Goal: Task Accomplishment & Management: Manage account settings

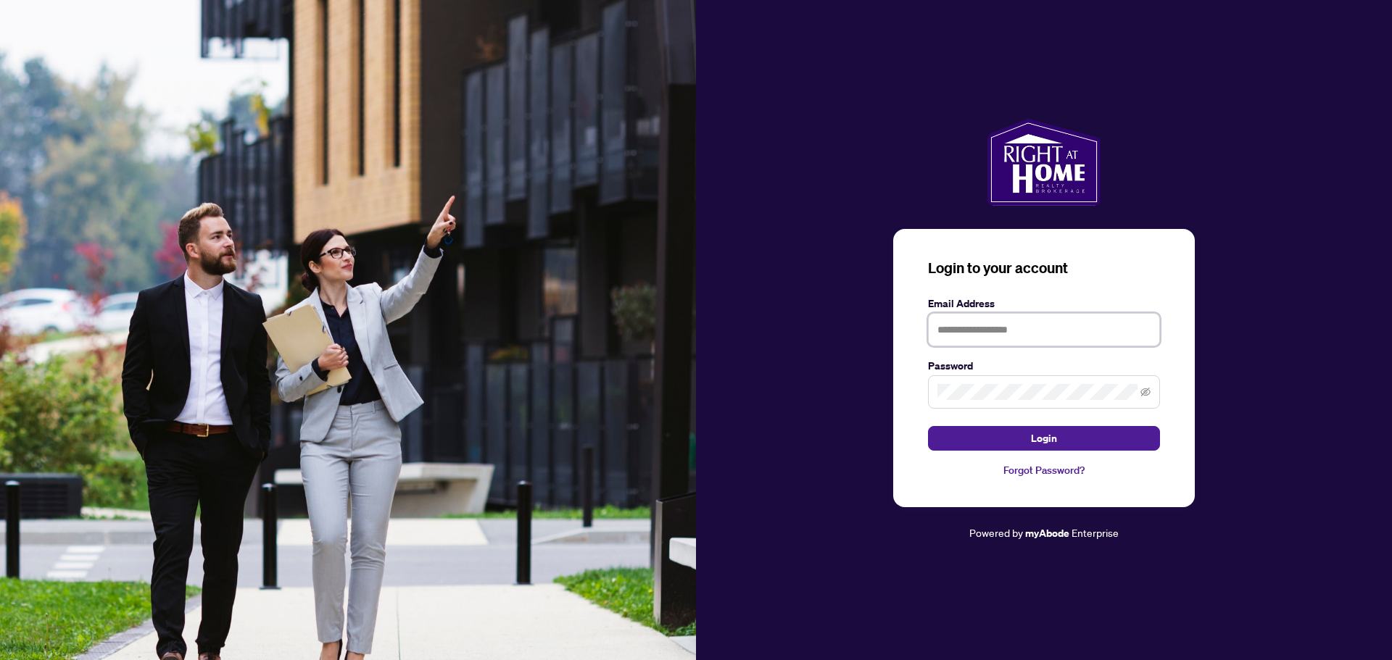
click at [995, 331] on input "text" at bounding box center [1044, 329] width 232 height 33
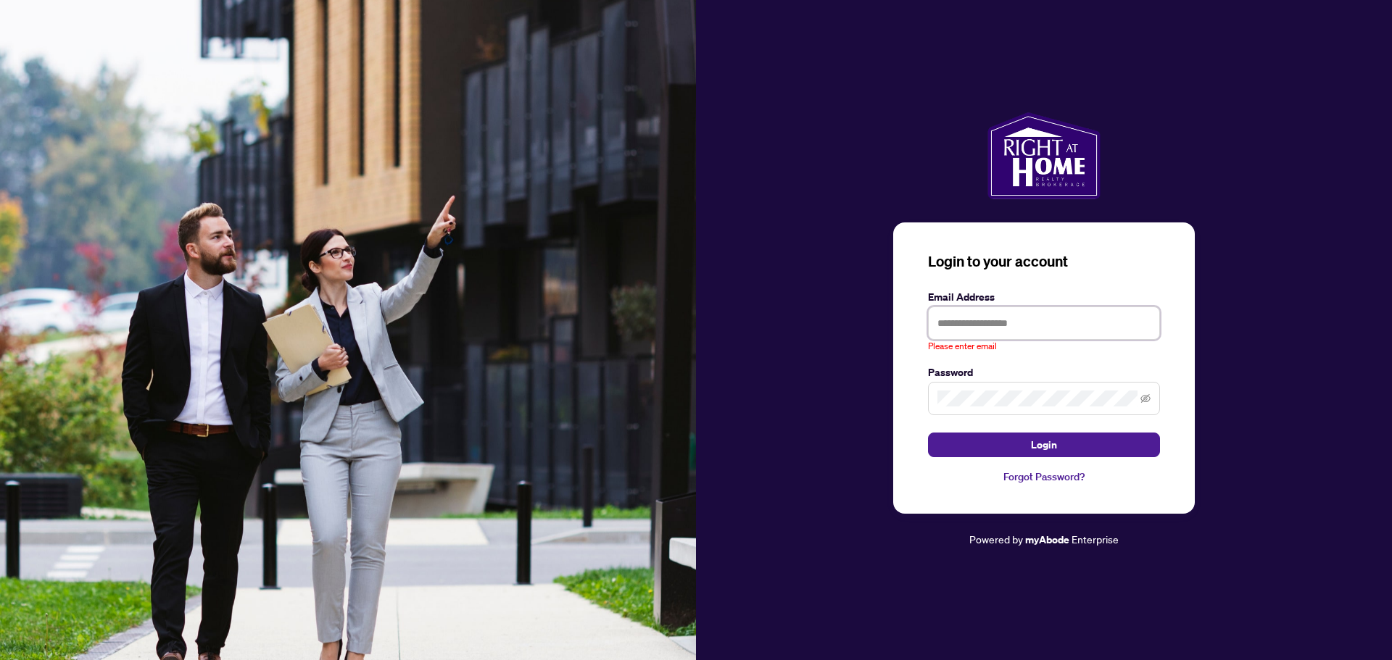
type input "**********"
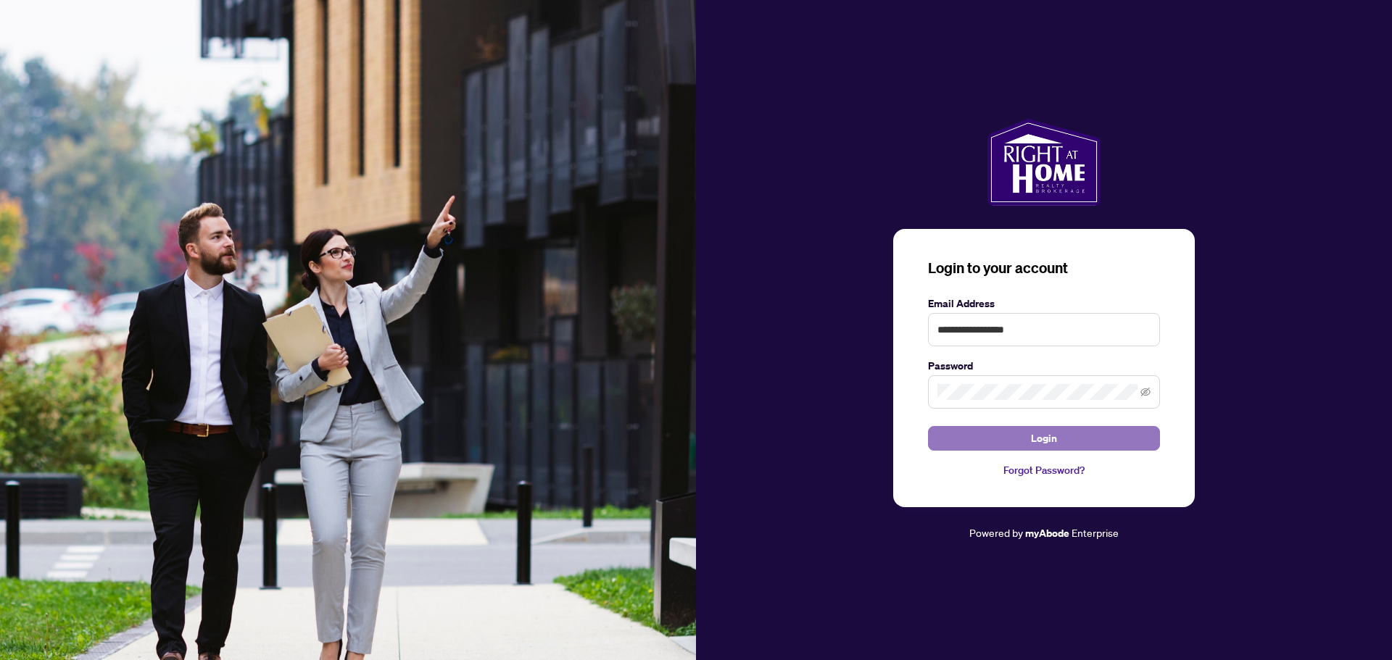
click at [1044, 438] on span "Login" at bounding box center [1044, 438] width 26 height 23
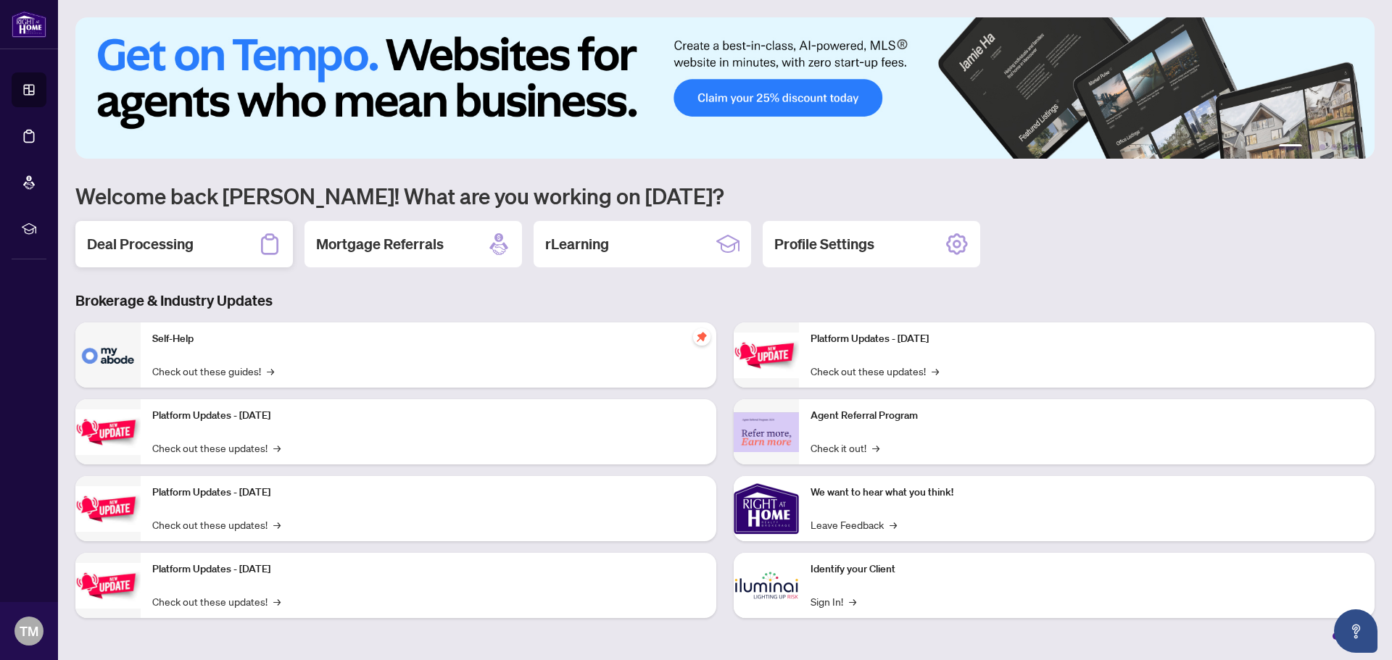
click at [207, 252] on div "Deal Processing" at bounding box center [183, 244] width 217 height 46
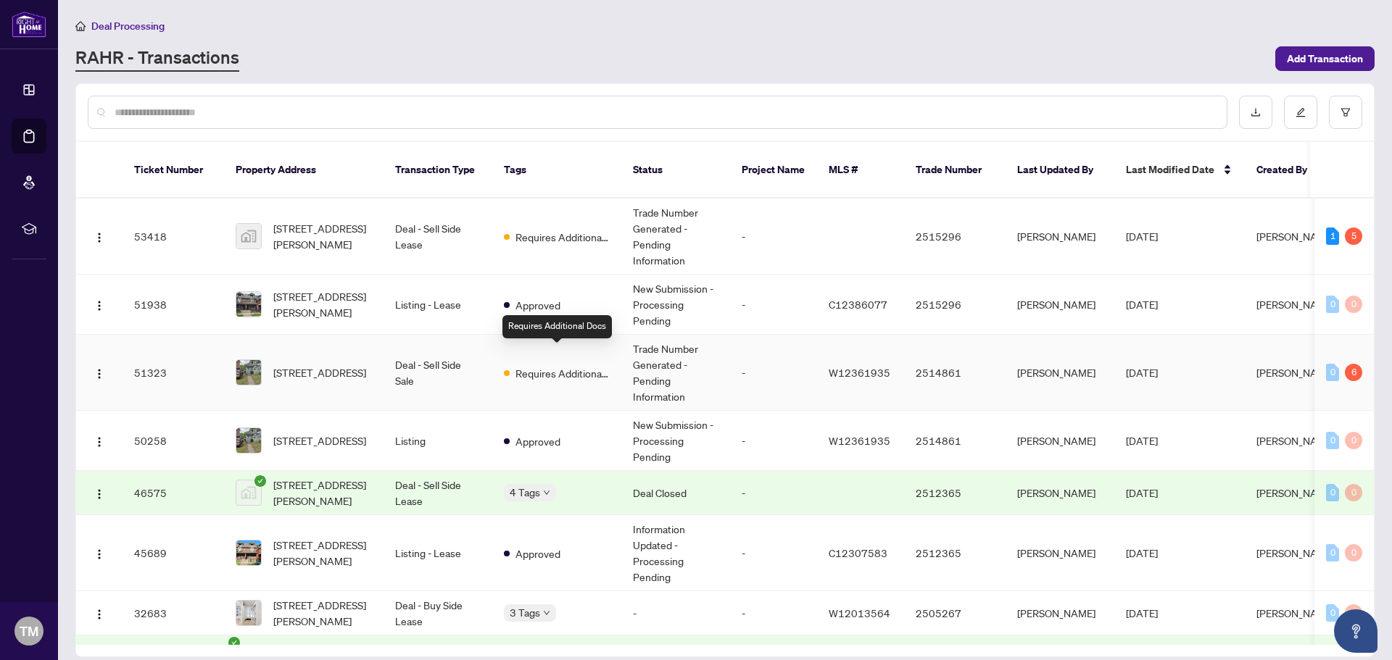
click at [573, 365] on span "Requires Additional Docs" at bounding box center [562, 373] width 94 height 16
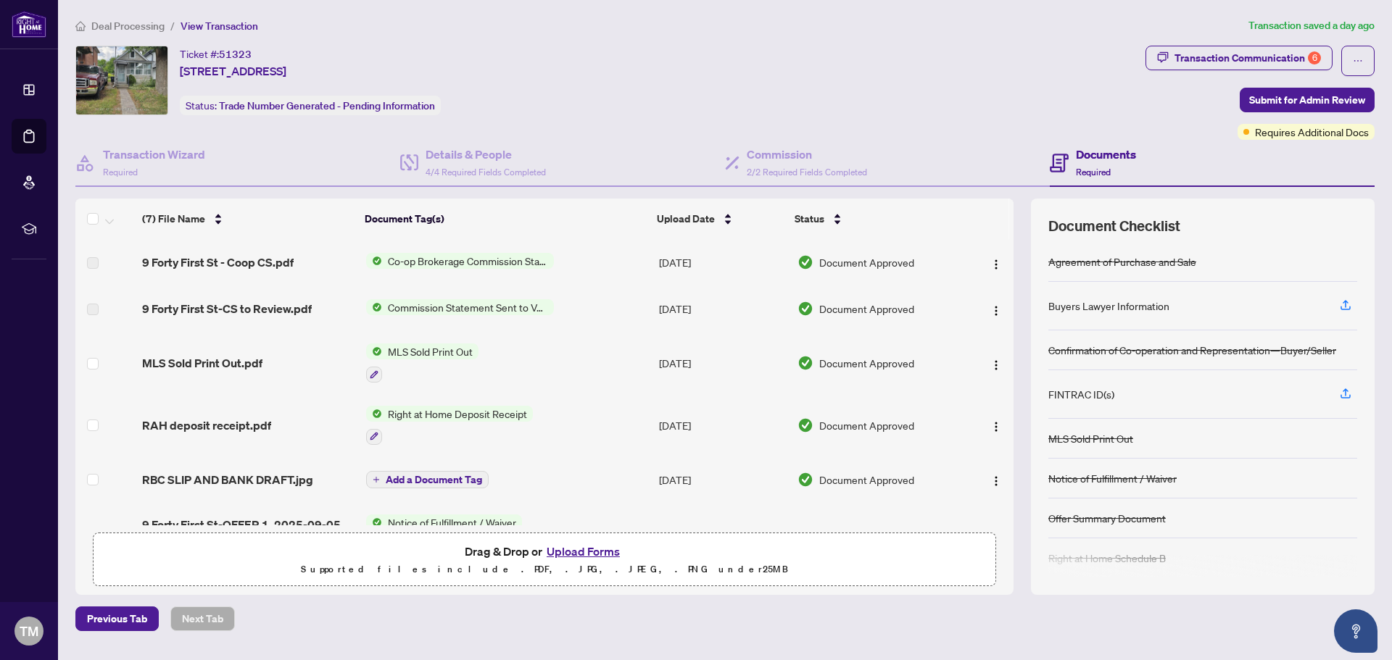
scroll to position [105, 0]
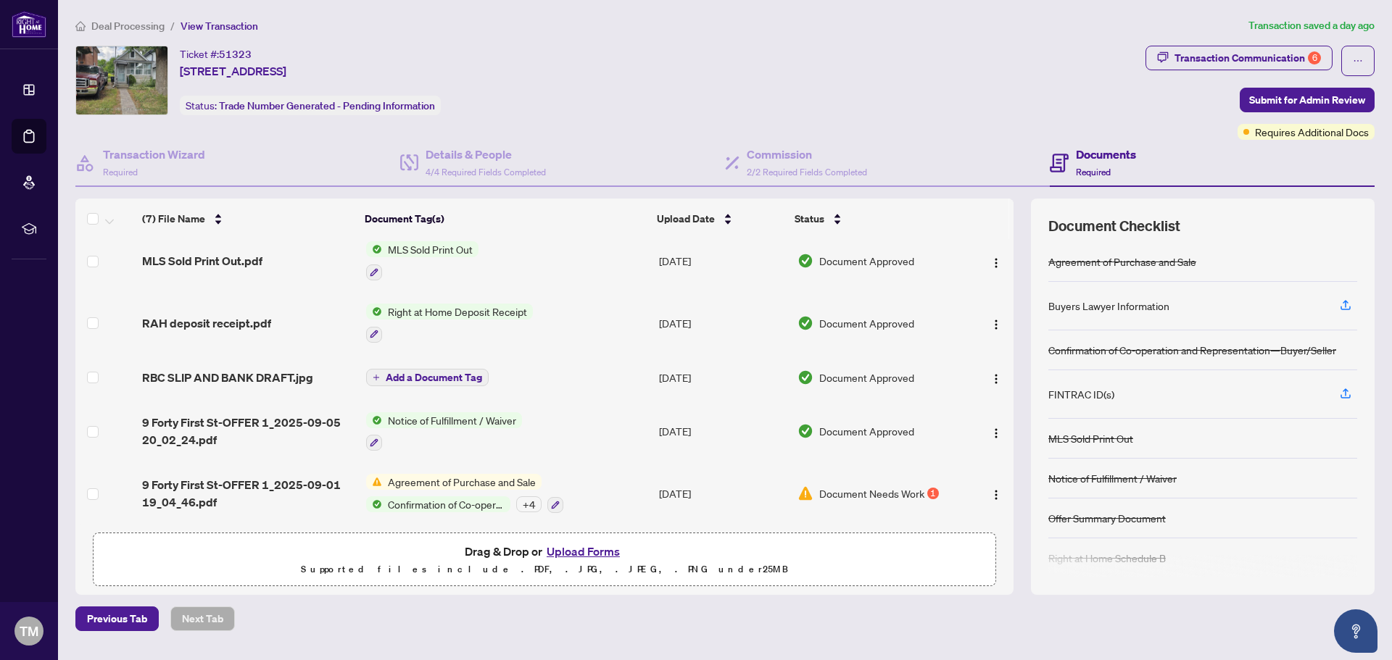
click at [852, 488] on span "Document Needs Work" at bounding box center [871, 494] width 105 height 16
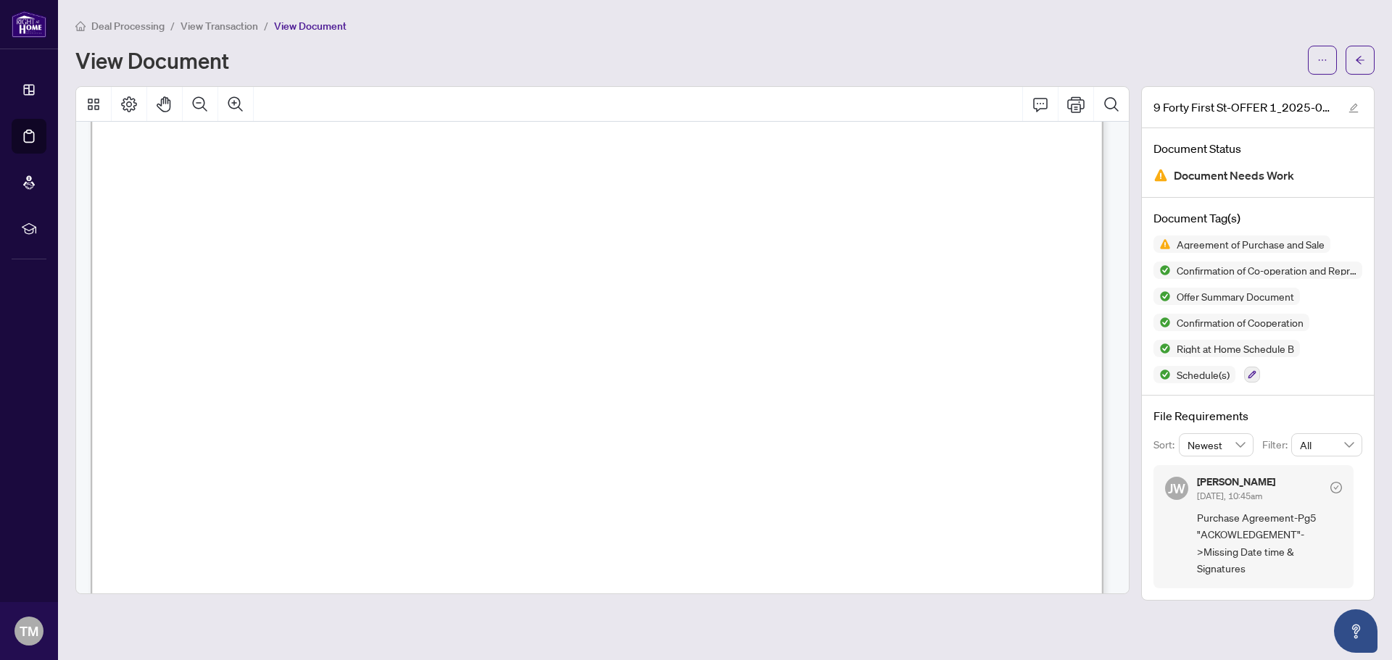
scroll to position [7027, 0]
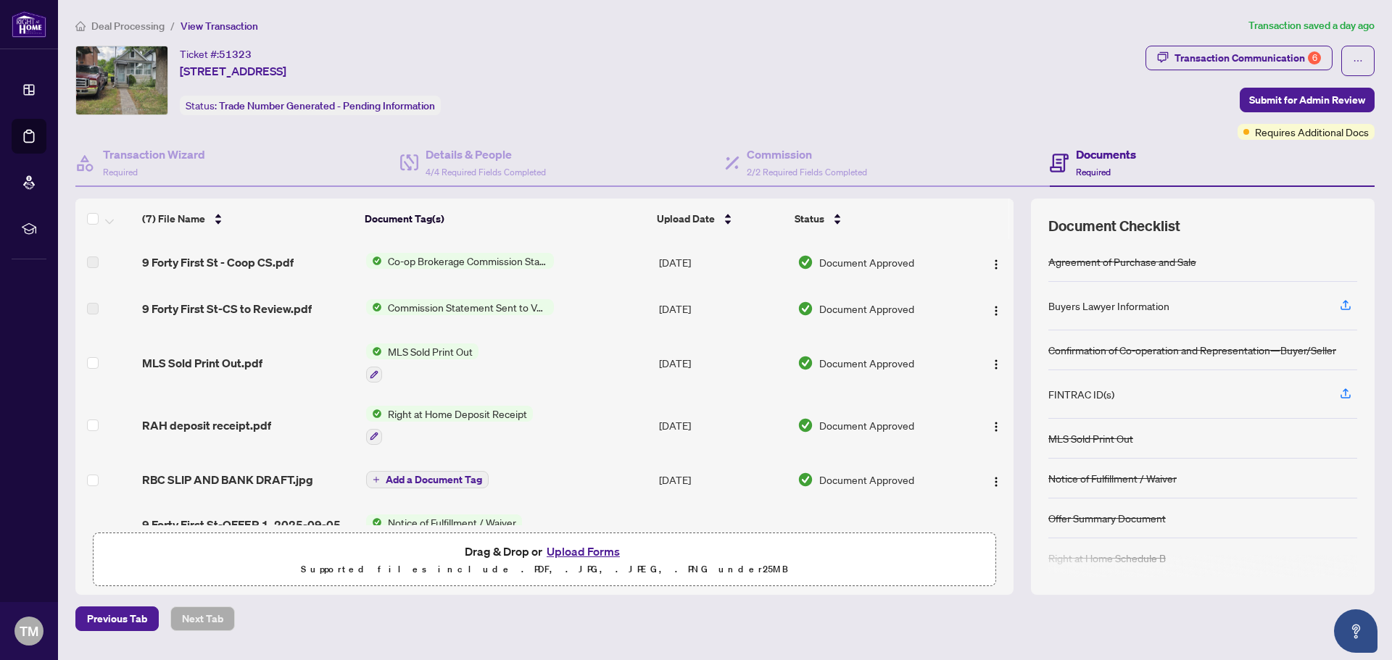
scroll to position [105, 0]
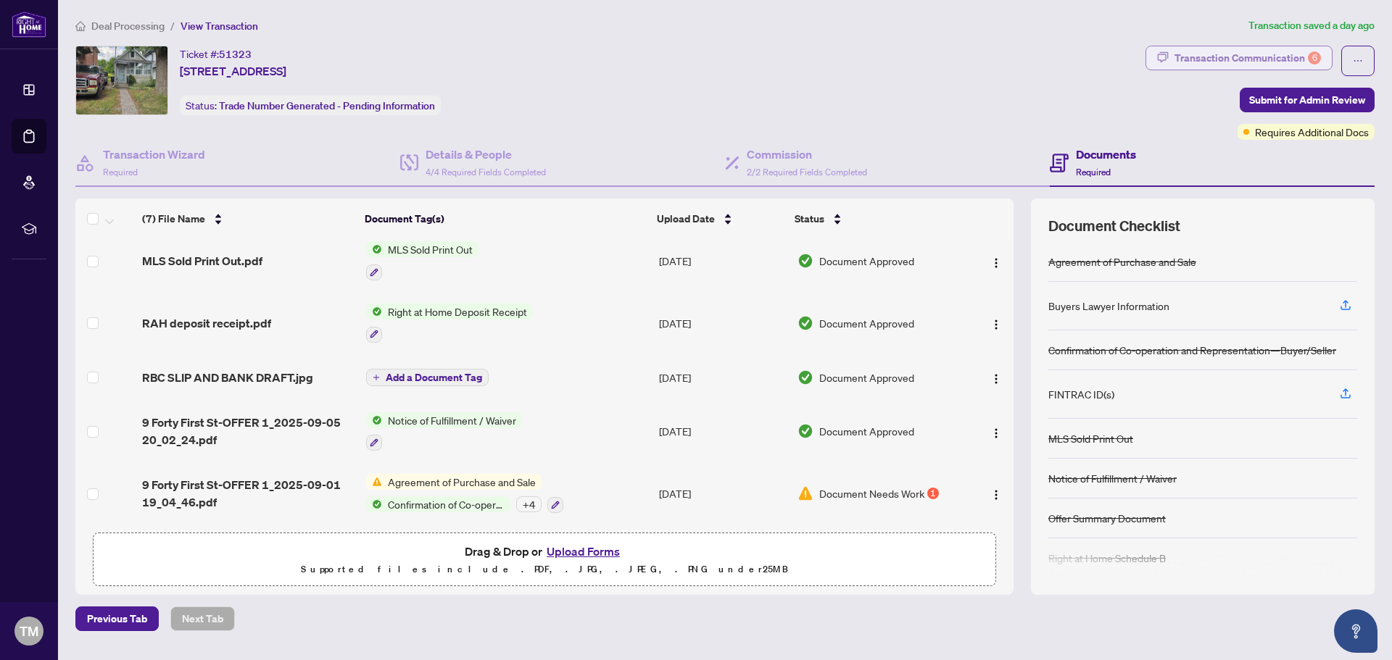
click at [1247, 59] on div "Transaction Communication 6" at bounding box center [1247, 57] width 146 height 23
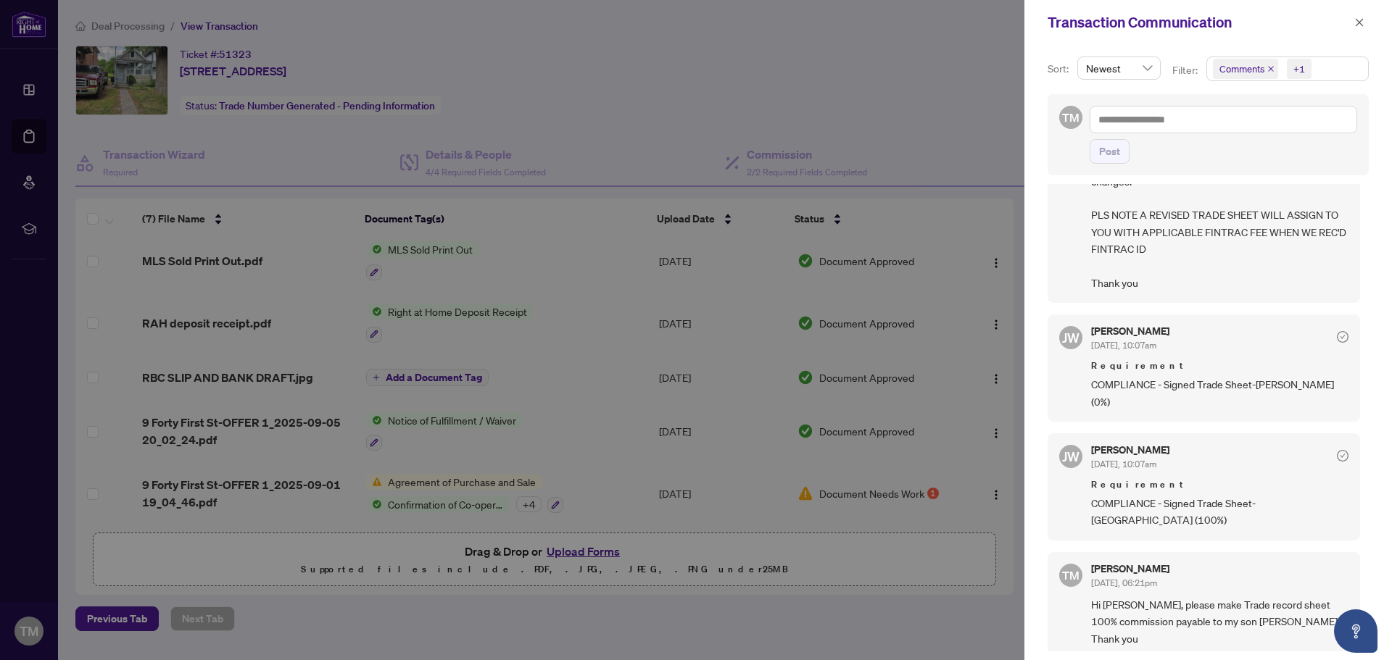
scroll to position [145, 0]
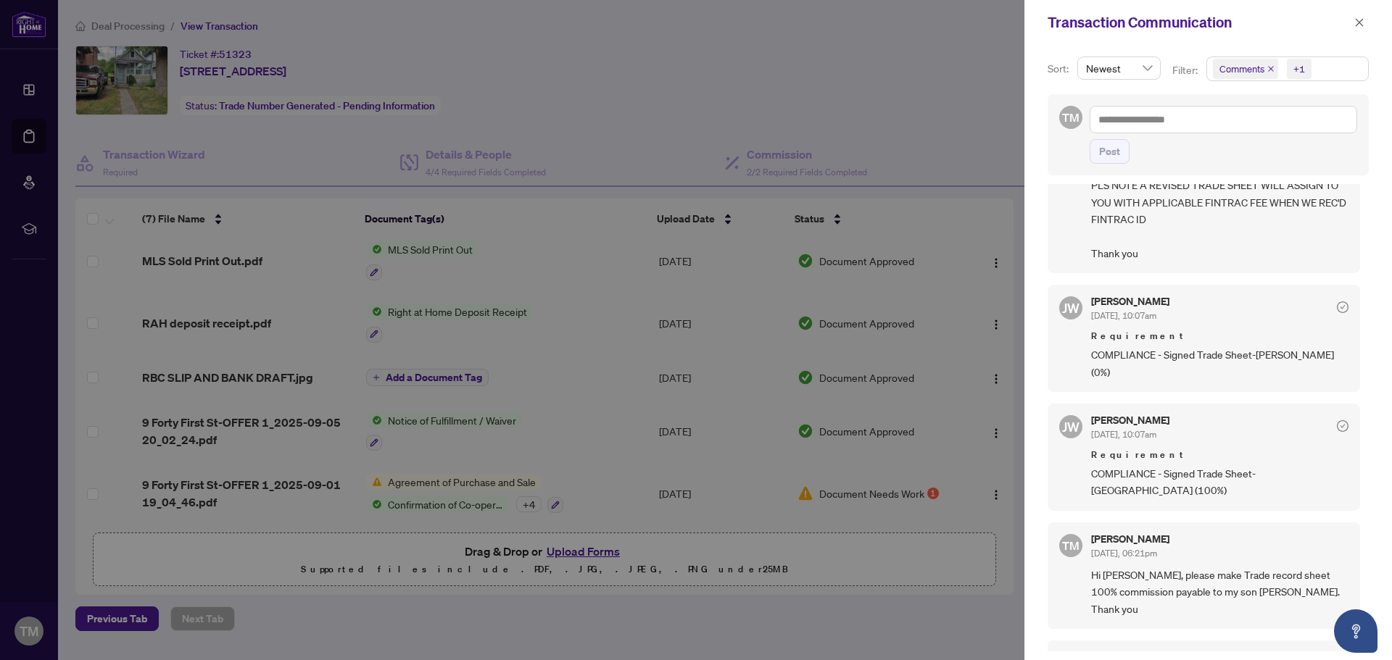
click at [139, 152] on div at bounding box center [696, 330] width 1392 height 660
click at [1358, 25] on icon "close" at bounding box center [1359, 22] width 10 height 10
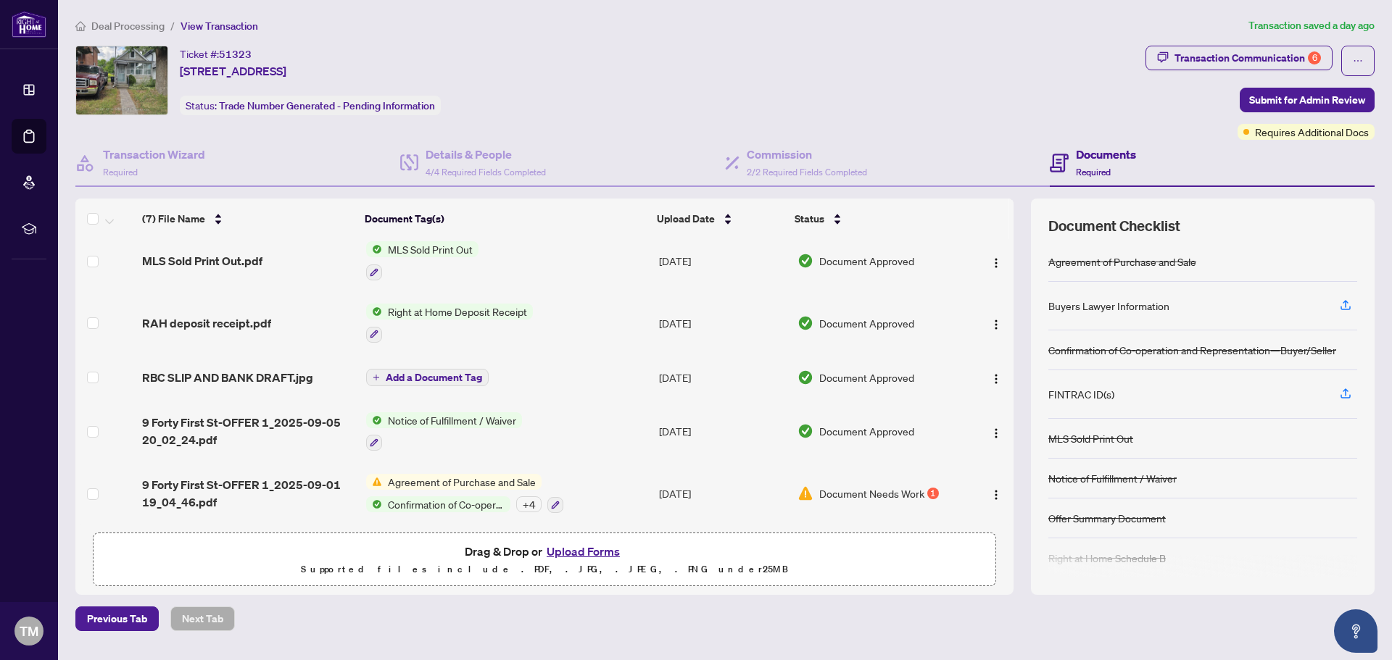
scroll to position [0, 0]
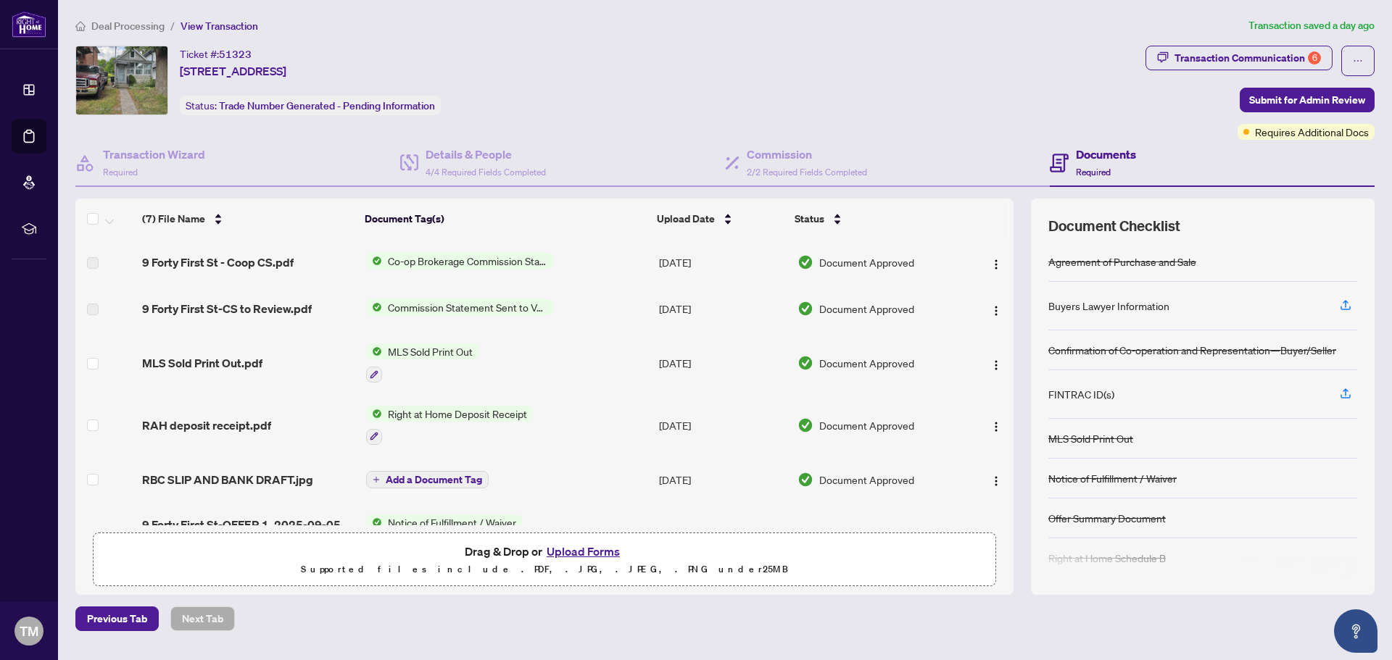
click at [481, 307] on span "Commission Statement Sent to Vendor" at bounding box center [468, 307] width 172 height 16
click at [472, 357] on span "Commission Statement Sent to Vendor" at bounding box center [466, 356] width 187 height 16
click at [855, 308] on span "Document Approved" at bounding box center [866, 309] width 95 height 16
click at [1078, 172] on span "Required" at bounding box center [1093, 172] width 35 height 11
click at [154, 161] on h4 "Transaction Wizard" at bounding box center [154, 154] width 102 height 17
